Goal: Information Seeking & Learning: Learn about a topic

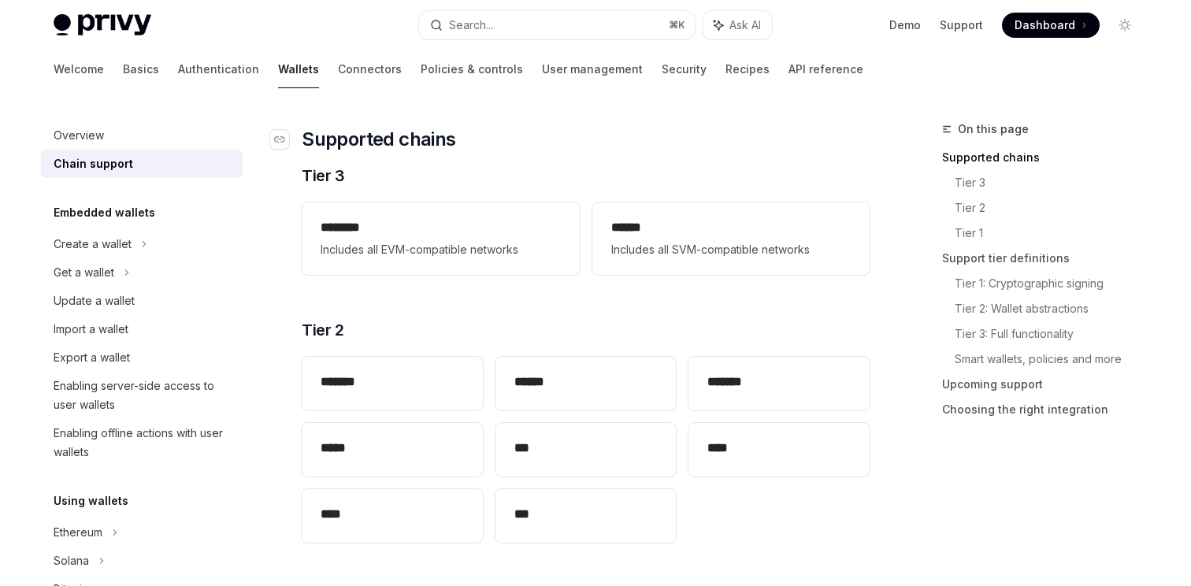
scroll to position [169, 0]
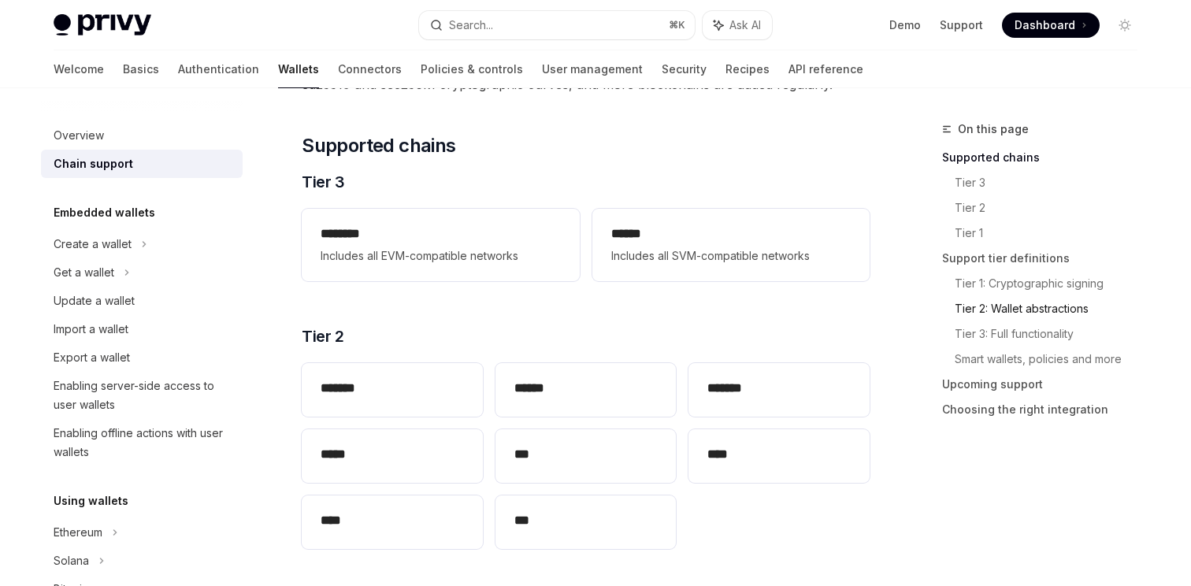
click at [993, 315] on link "Tier 2: Wallet abstractions" at bounding box center [1051, 308] width 195 height 25
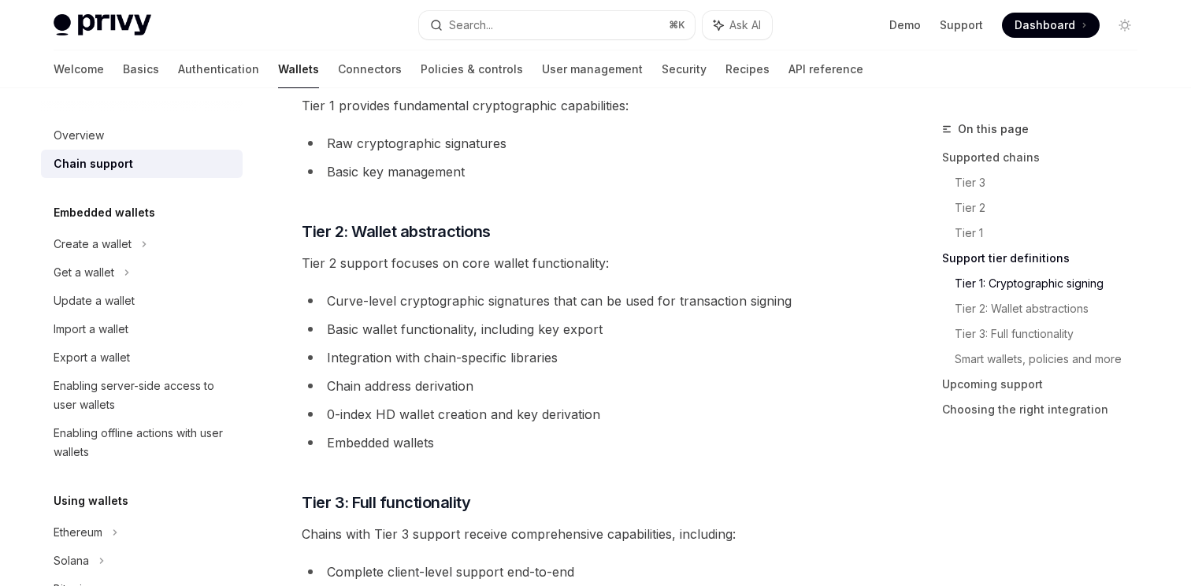
scroll to position [886, 0]
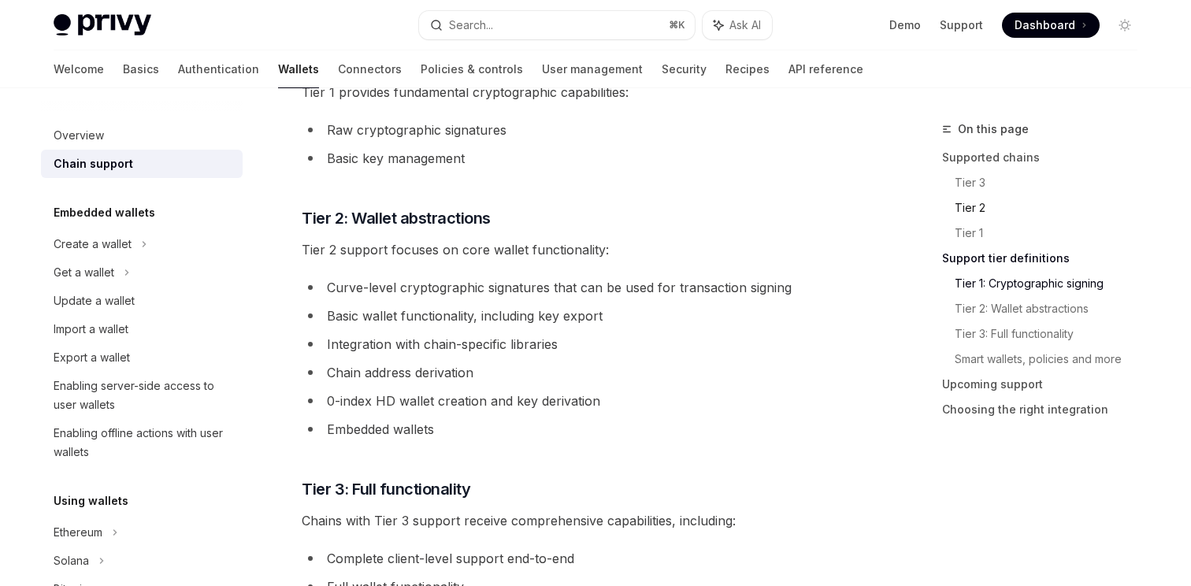
click at [967, 205] on link "Tier 2" at bounding box center [1051, 207] width 195 height 25
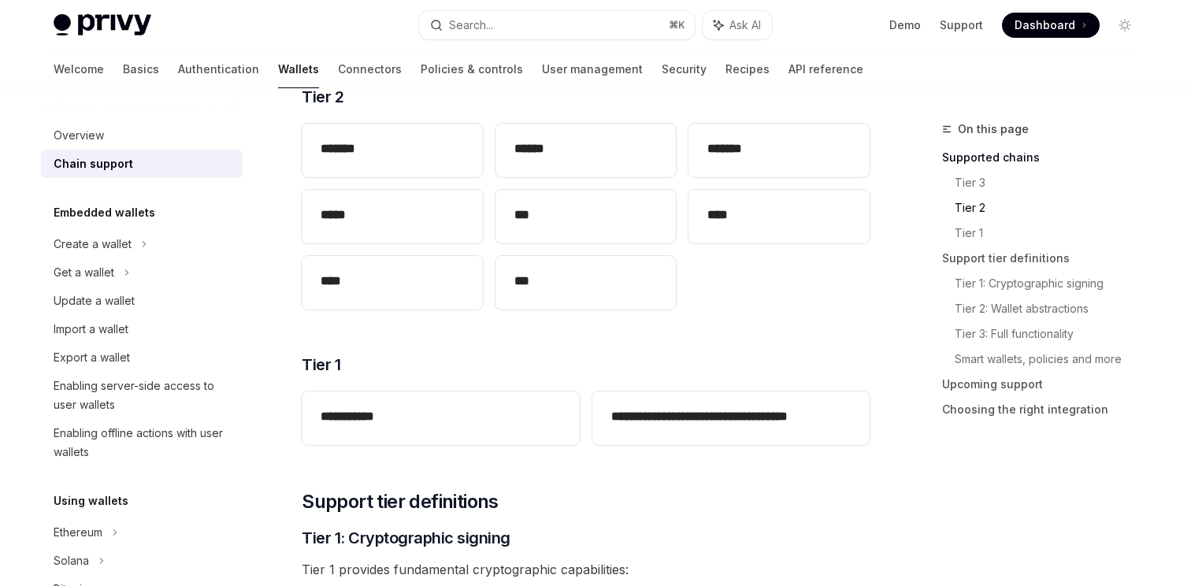
scroll to position [375, 0]
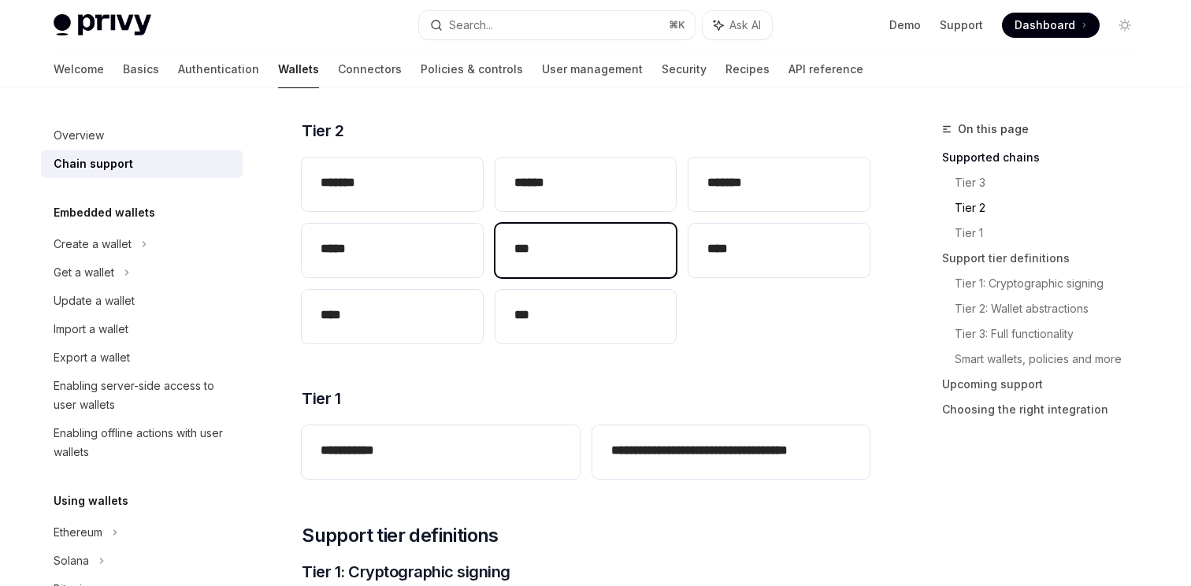
click at [579, 251] on h2 "***" at bounding box center [585, 248] width 143 height 19
type textarea "*"
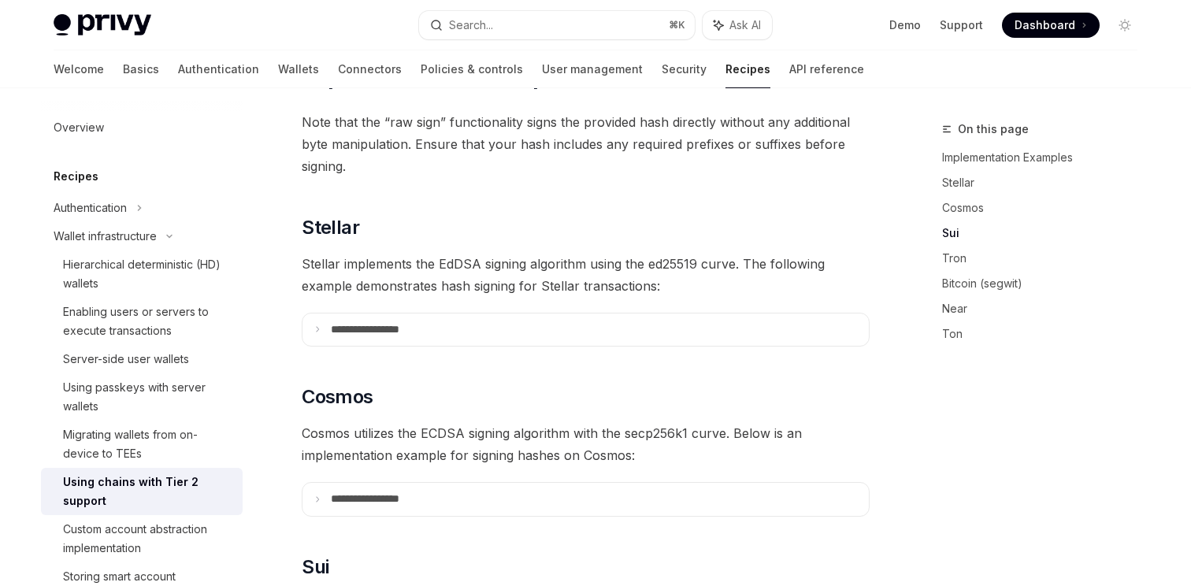
scroll to position [787, 0]
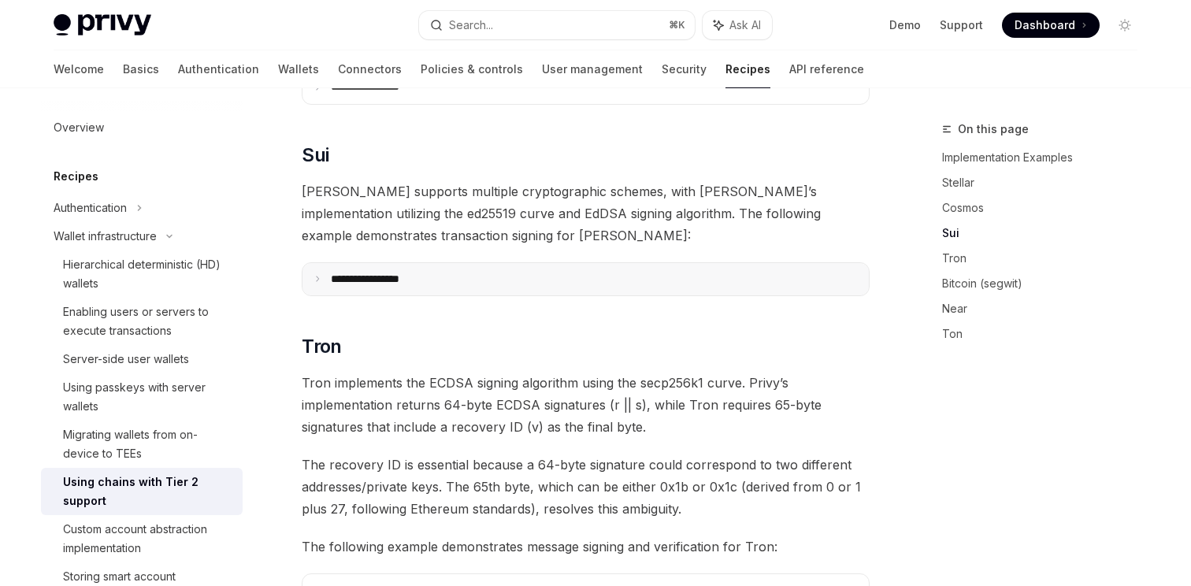
click at [411, 272] on p "**********" at bounding box center [384, 279] width 107 height 14
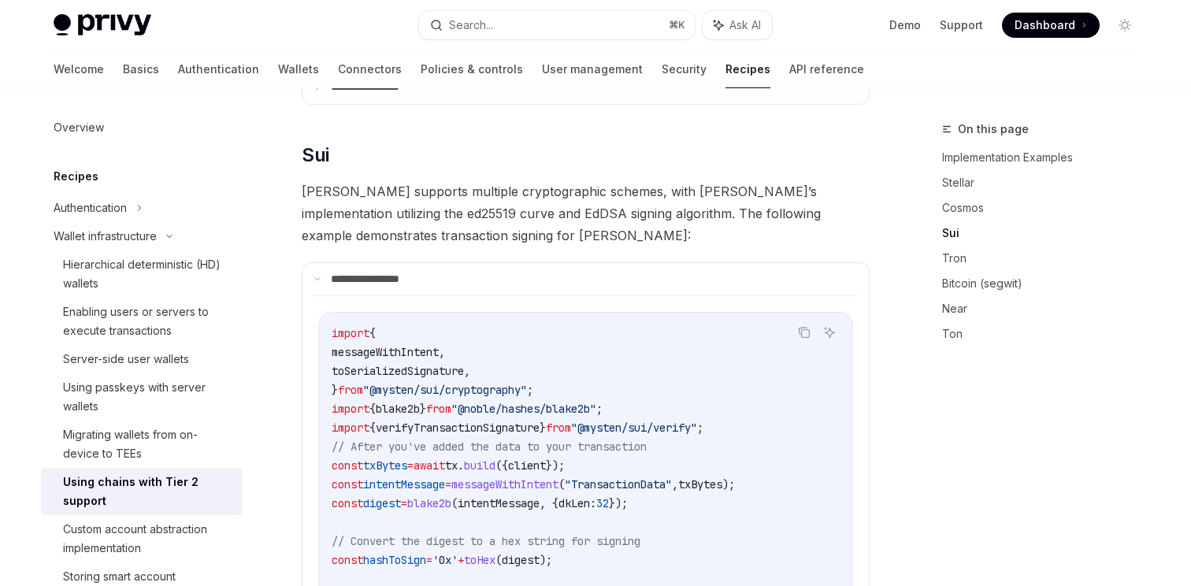
click at [461, 219] on span "[PERSON_NAME] supports multiple cryptographic schemes, with [PERSON_NAME]’s imp…" at bounding box center [586, 213] width 568 height 66
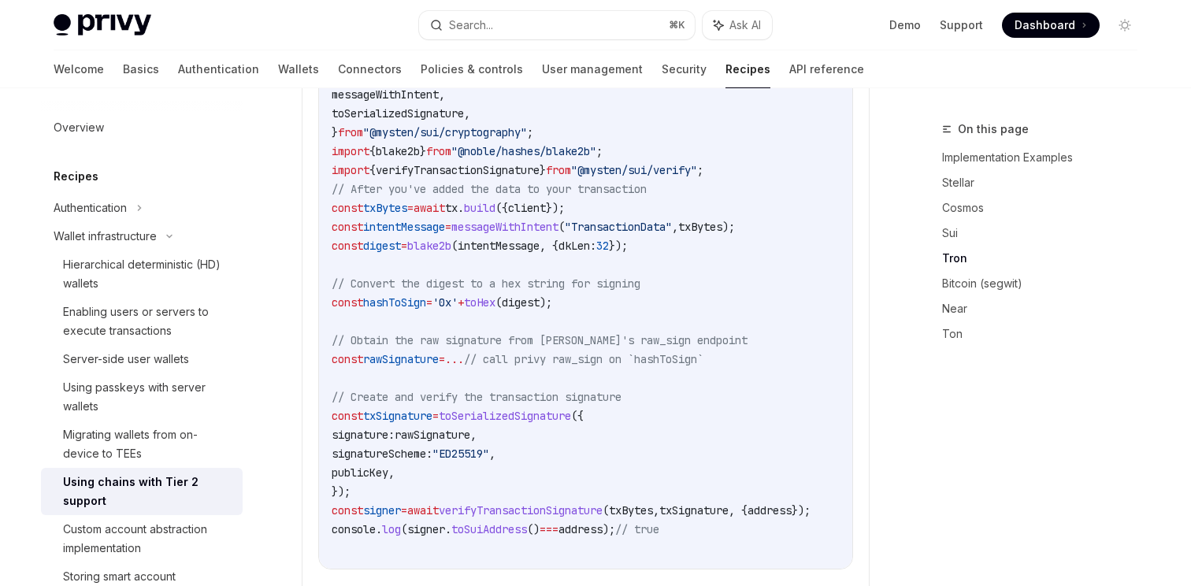
scroll to position [1080, 0]
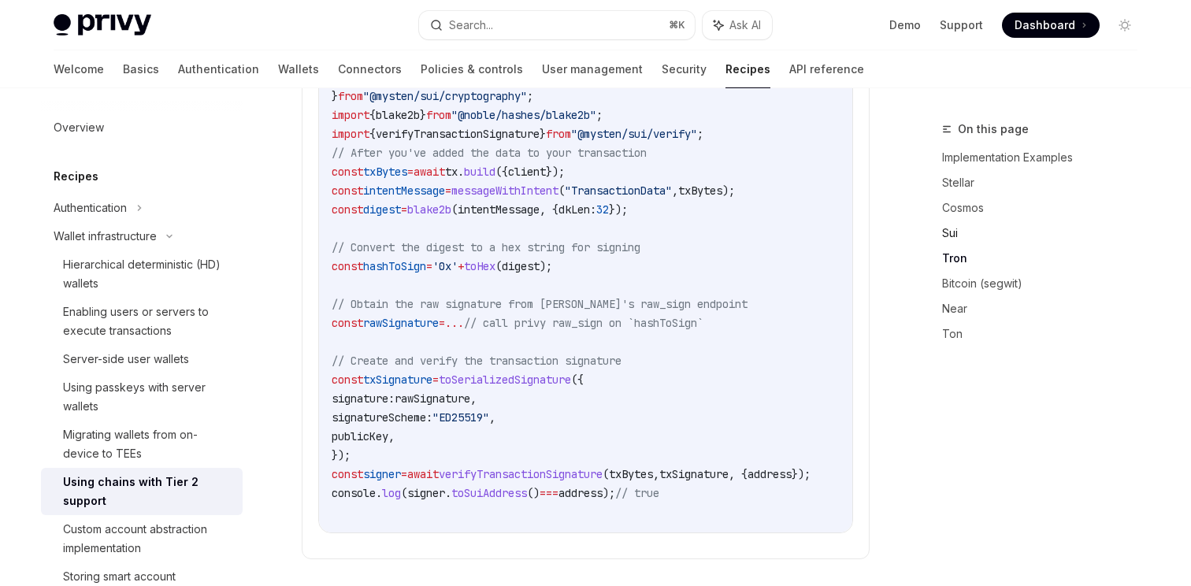
click at [949, 238] on link "Sui" at bounding box center [1046, 233] width 208 height 25
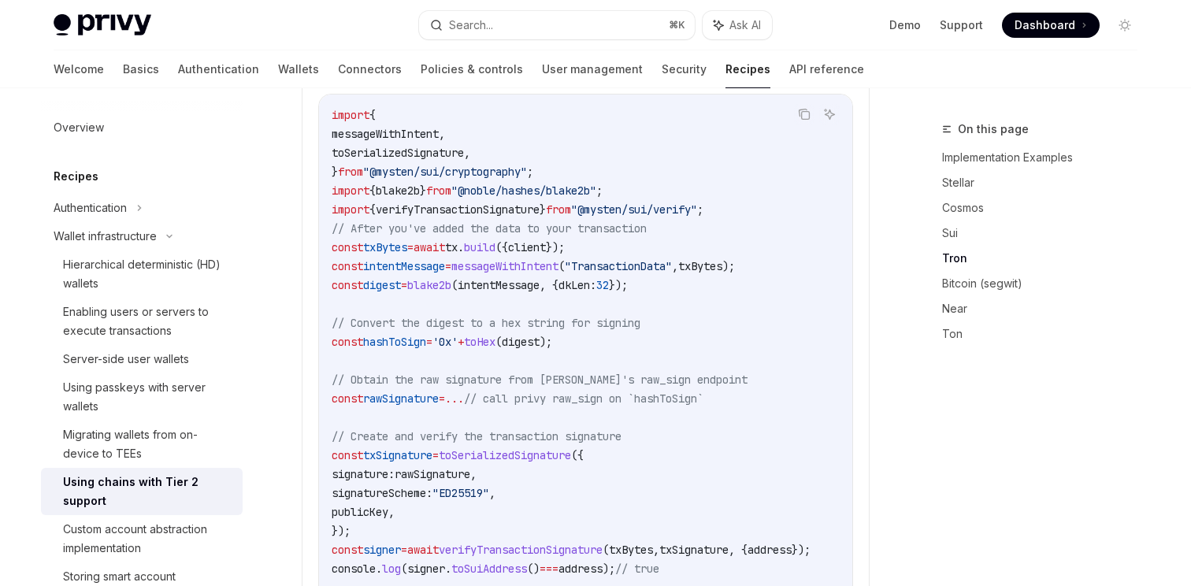
scroll to position [991, 0]
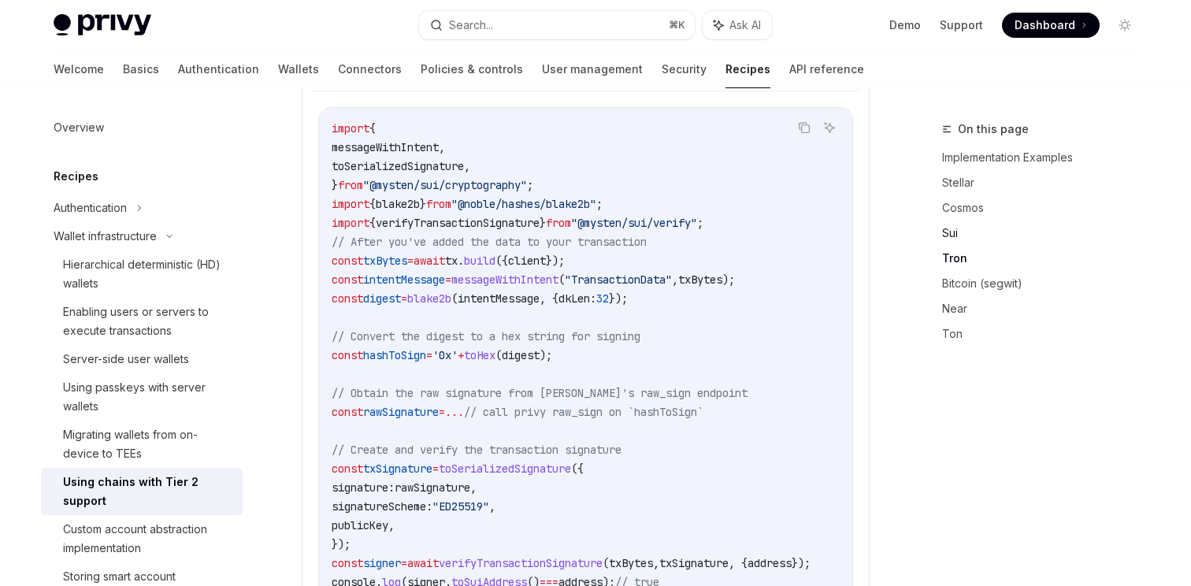
click at [949, 234] on link "Sui" at bounding box center [1046, 233] width 208 height 25
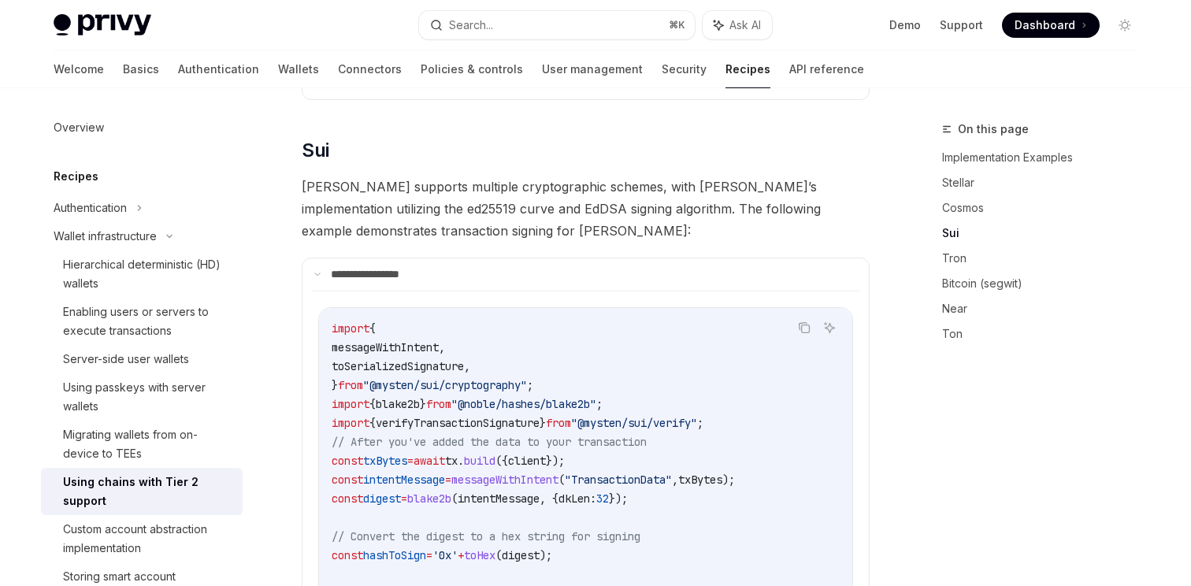
scroll to position [787, 0]
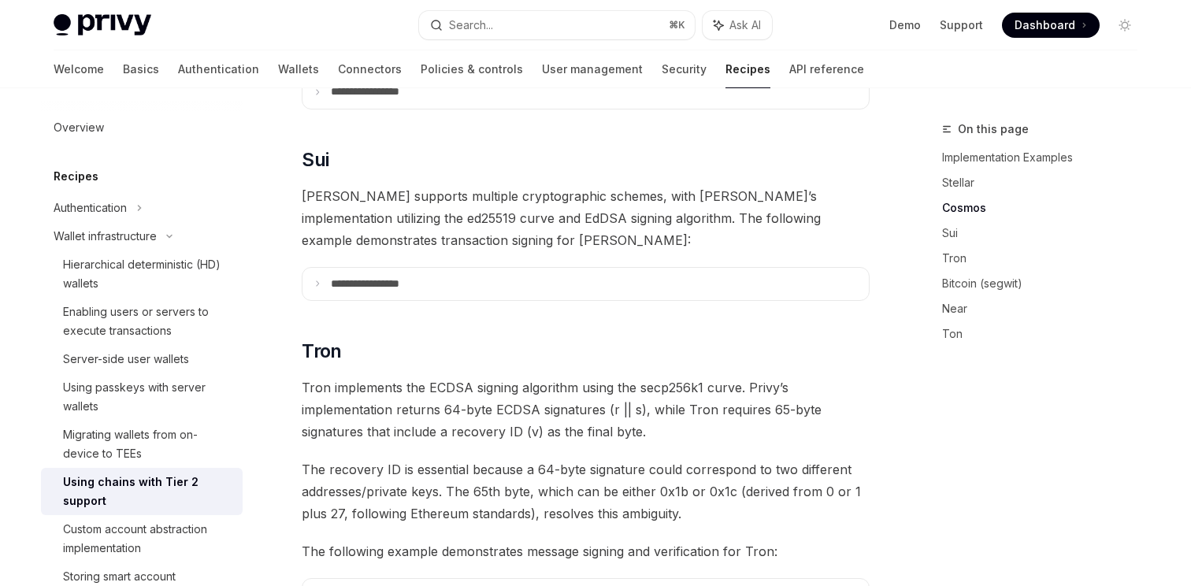
scroll to position [787, 0]
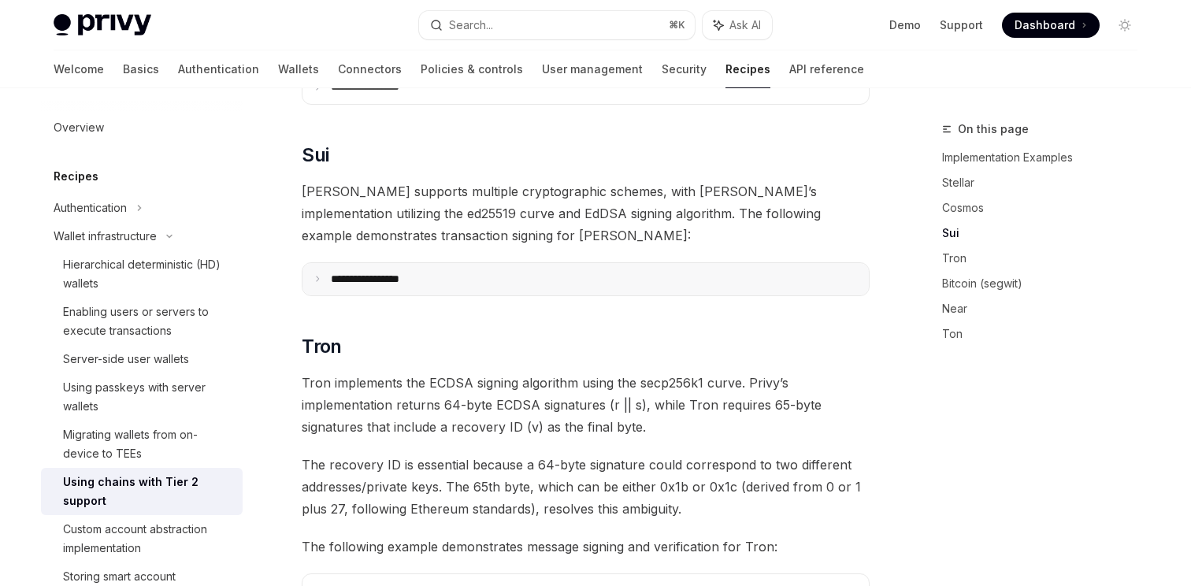
click at [434, 272] on p "**********" at bounding box center [384, 279] width 107 height 14
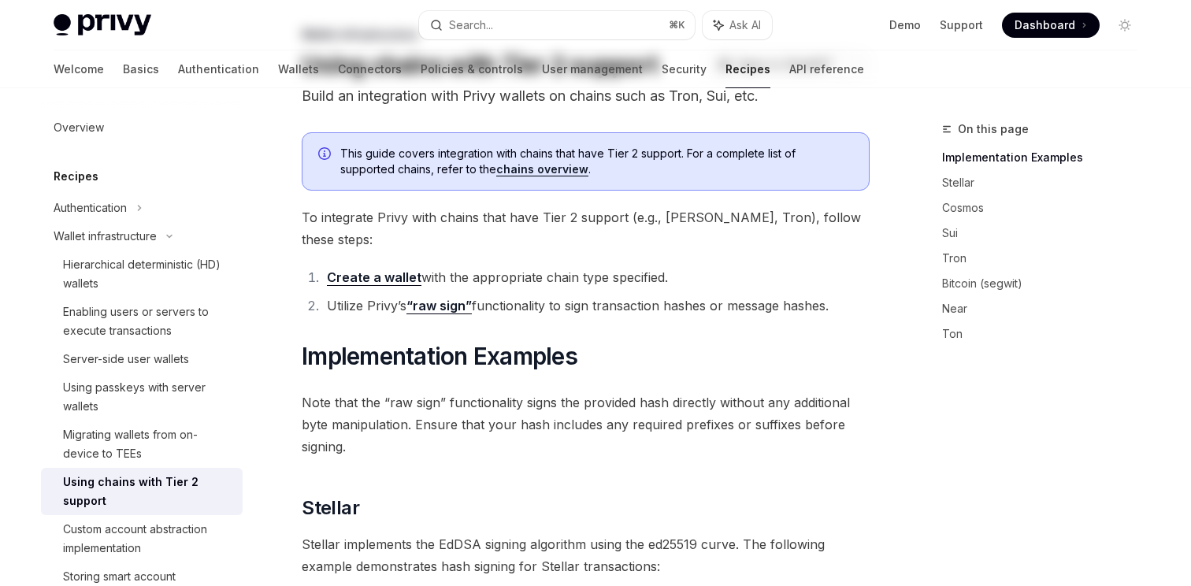
scroll to position [119, 0]
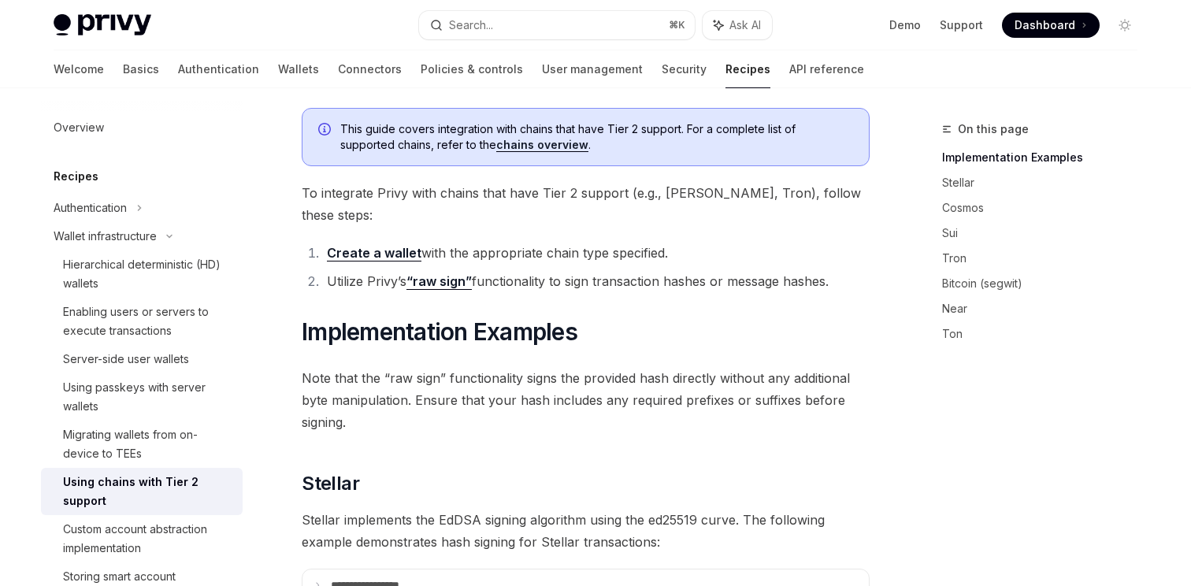
click at [437, 273] on link "“raw sign”" at bounding box center [438, 281] width 65 height 17
type textarea "*"
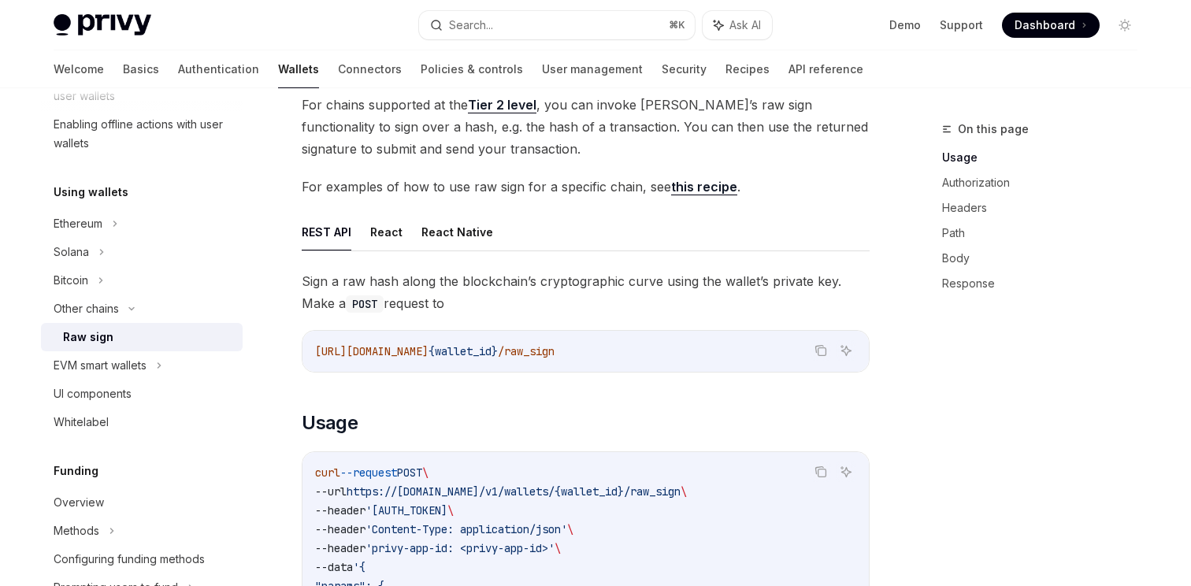
scroll to position [84, 0]
